Goal: Check status

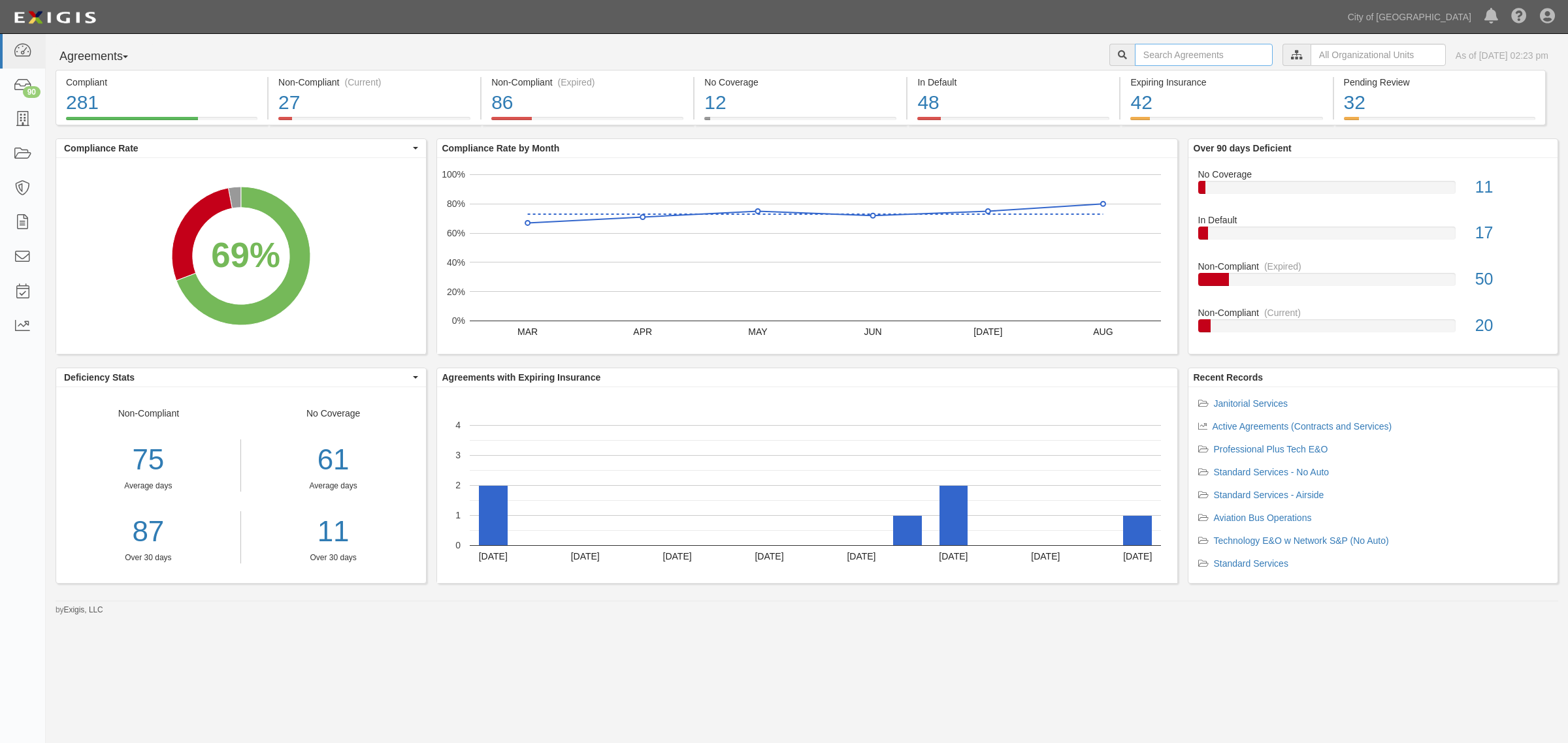
click at [1191, 54] on input "text" at bounding box center [1204, 55] width 138 height 22
type input "warbirds"
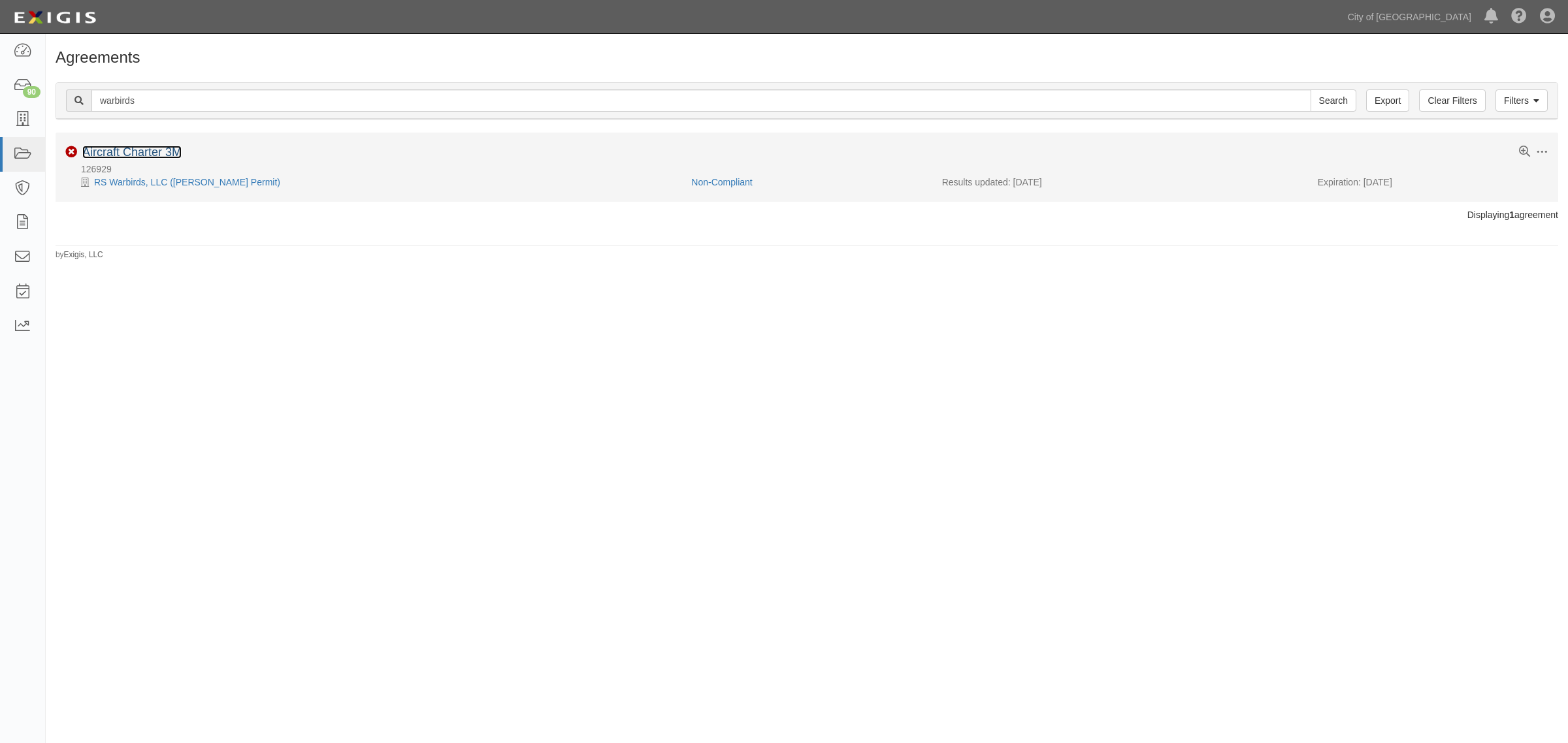
click at [116, 154] on link "Aircraft Charter 3M" at bounding box center [132, 151] width 100 height 13
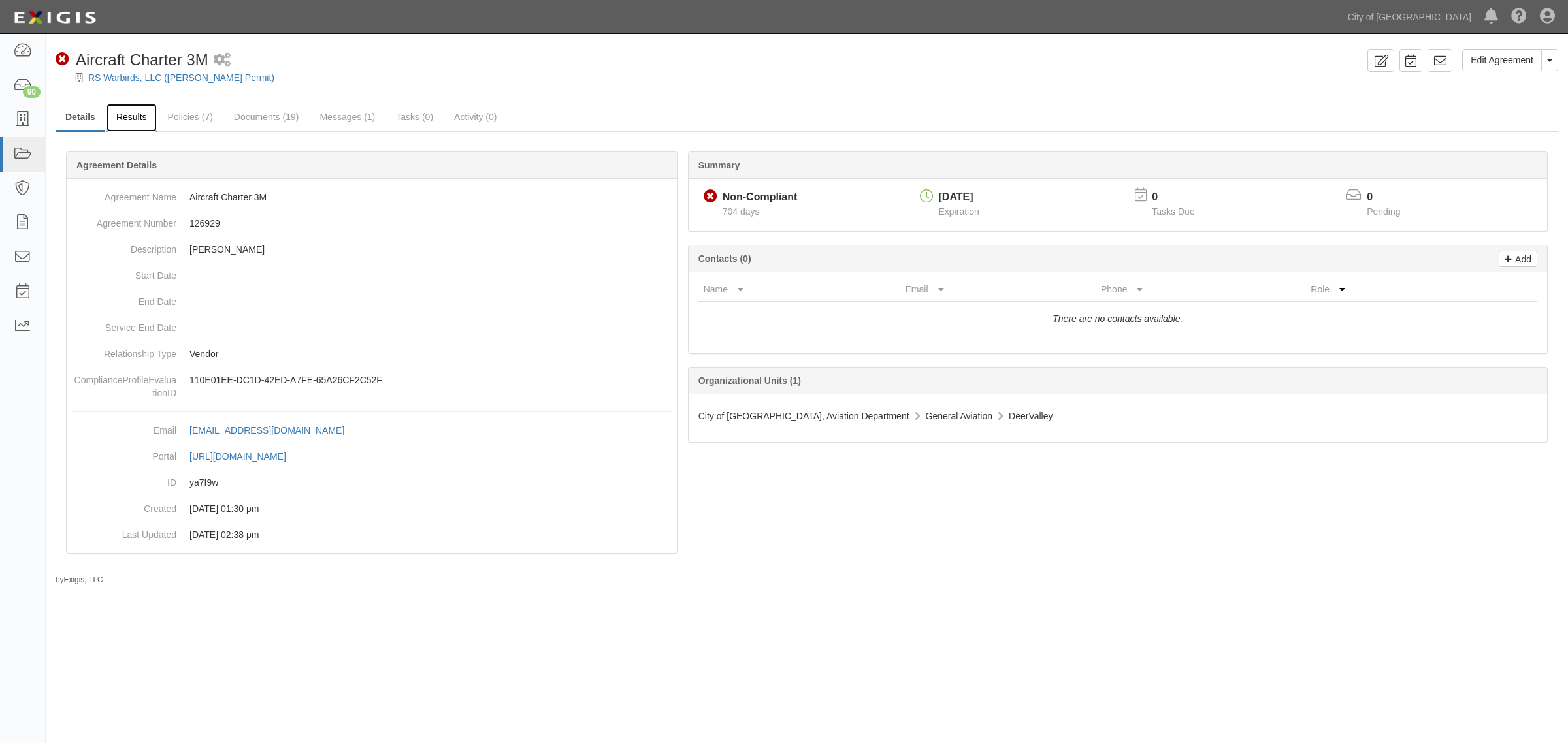
click at [141, 127] on link "Results" at bounding box center [132, 117] width 51 height 28
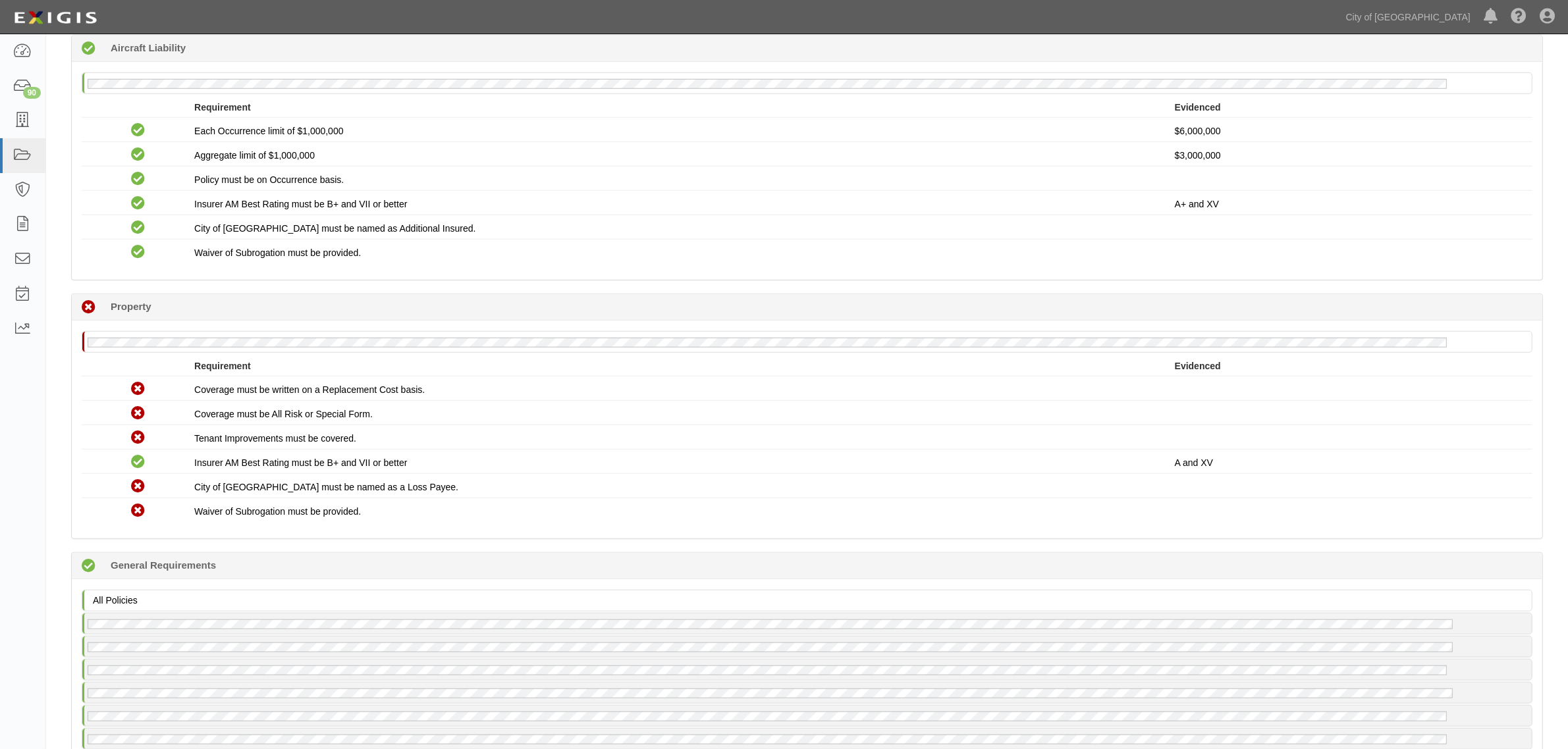
scroll to position [1153, 0]
